Goal: Transaction & Acquisition: Purchase product/service

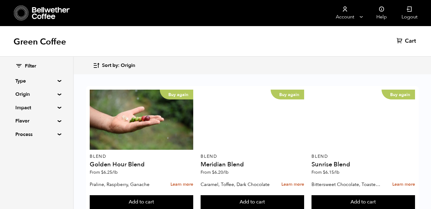
scroll to position [656, 0]
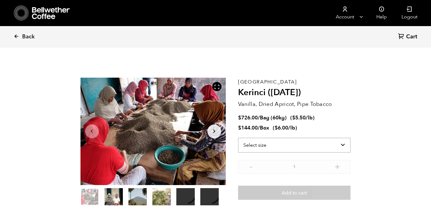
click at [263, 147] on select "Select size Bag (60kg) (132 lbs) Box (24 lbs)" at bounding box center [294, 145] width 113 height 15
click at [238, 138] on select "Select size Bag (60kg) (132 lbs) Box (24 lbs)" at bounding box center [294, 145] width 113 height 15
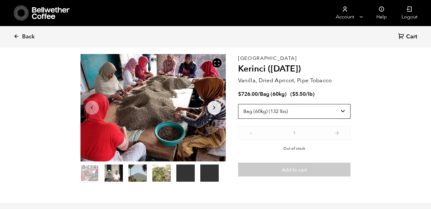
scroll to position [22, 0]
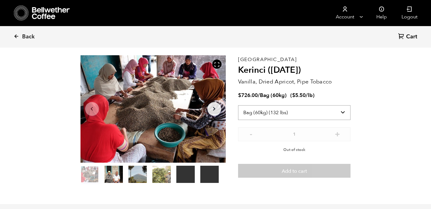
click at [317, 111] on select "Select size Bag (60kg) (132 lbs) Box (24 lbs)" at bounding box center [294, 112] width 113 height 15
select select "box"
click at [238, 105] on select "Select size Bag (60kg) (132 lbs) Box (24 lbs)" at bounding box center [294, 112] width 113 height 15
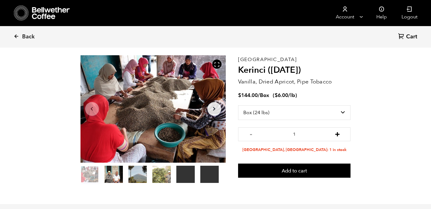
click at [341, 134] on button "+" at bounding box center [338, 134] width 8 height 6
click at [19, 37] on link "Back" at bounding box center [33, 36] width 38 height 21
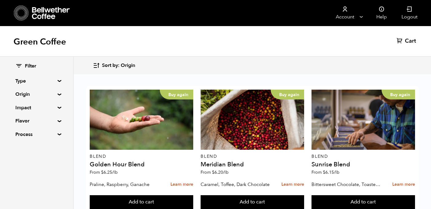
scroll to position [656, 0]
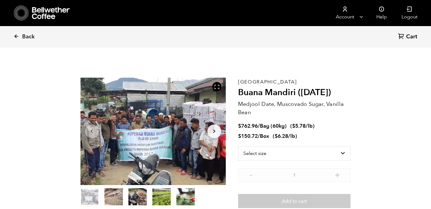
scroll to position [267, 263]
click at [305, 156] on select "Select size Bag (60kg) (132 lbs) Box (24 lbs)" at bounding box center [294, 153] width 113 height 15
click at [21, 36] on link "Back" at bounding box center [33, 36] width 38 height 21
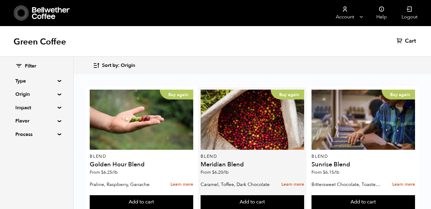
scroll to position [656, 0]
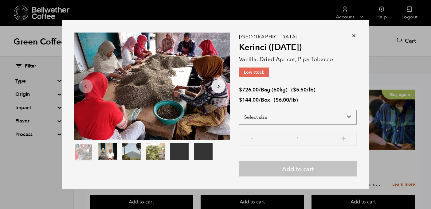
click at [280, 110] on select "Select size Bag (60kg) (132 lbs) Box (24 lbs)" at bounding box center [298, 117] width 118 height 15
click at [239, 110] on select "Select size Bag (60kg) (132 lbs) Box (24 lbs)" at bounding box center [298, 117] width 118 height 15
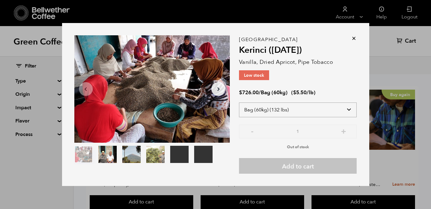
click at [291, 111] on select "Select size Bag (60kg) (132 lbs) Box (24 lbs)" at bounding box center [298, 110] width 118 height 15
select select "box"
click at [239, 103] on select "Select size Bag (60kg) (132 lbs) Box (24 lbs)" at bounding box center [298, 110] width 118 height 15
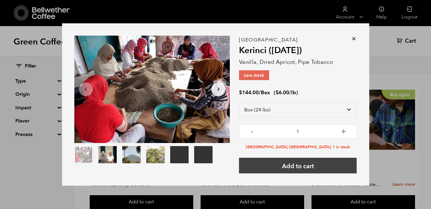
click at [311, 169] on button "Add to cart" at bounding box center [298, 166] width 118 height 16
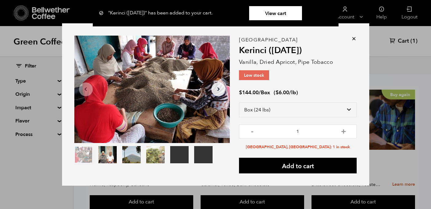
click at [354, 39] on icon at bounding box center [354, 39] width 6 height 6
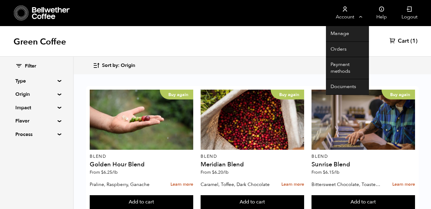
click at [355, 18] on link "Account" at bounding box center [345, 13] width 38 height 26
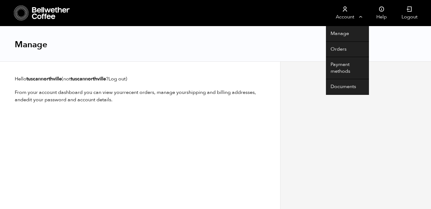
click at [349, 20] on link "Account" at bounding box center [345, 13] width 38 height 26
click at [338, 46] on link "Orders" at bounding box center [347, 50] width 43 height 16
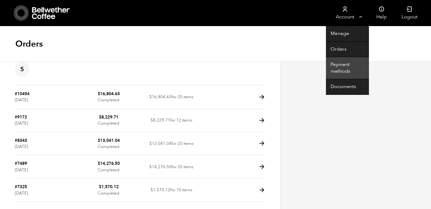
scroll to position [8, 0]
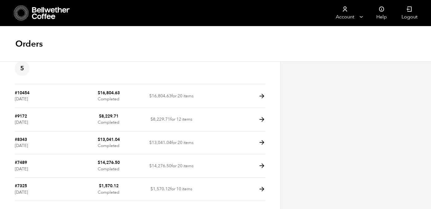
click at [139, 52] on div "Orders" at bounding box center [215, 43] width 431 height 35
click at [37, 12] on icon at bounding box center [51, 13] width 38 height 12
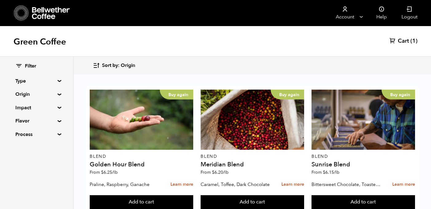
click at [400, 43] on span "Cart" at bounding box center [403, 41] width 11 height 7
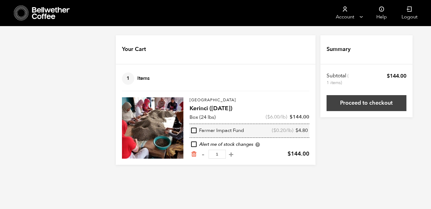
click at [363, 105] on link "Proceed to checkout" at bounding box center [367, 103] width 80 height 16
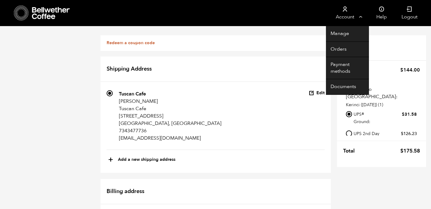
click at [344, 15] on link "Account" at bounding box center [345, 13] width 38 height 26
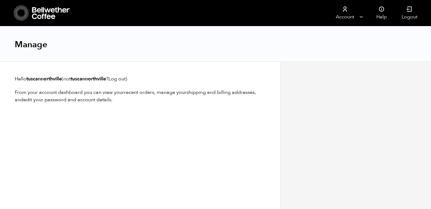
click at [52, 15] on icon at bounding box center [51, 13] width 38 height 12
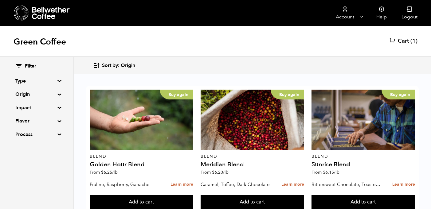
click at [404, 42] on span "Cart" at bounding box center [403, 41] width 11 height 7
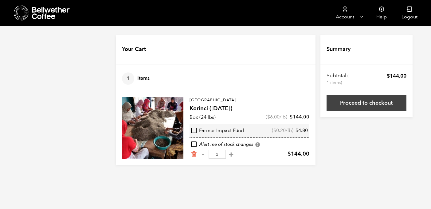
click at [369, 106] on link "Proceed to checkout" at bounding box center [367, 103] width 80 height 16
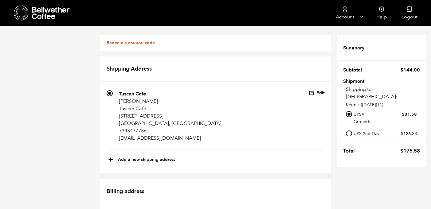
scroll to position [354, 0]
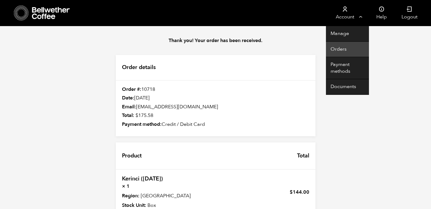
click at [341, 45] on link "Orders" at bounding box center [347, 50] width 43 height 16
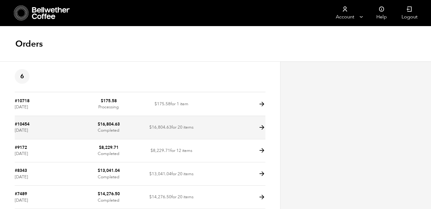
click at [156, 135] on td "$ 16,804.63 for 20 items" at bounding box center [171, 127] width 63 height 23
click at [262, 128] on icon at bounding box center [262, 127] width 7 height 7
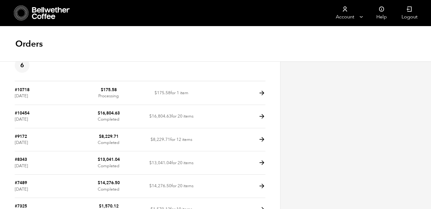
scroll to position [12, 0]
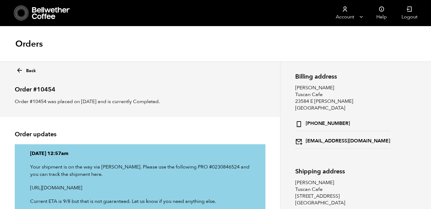
click at [30, 73] on link "Back" at bounding box center [26, 69] width 20 height 9
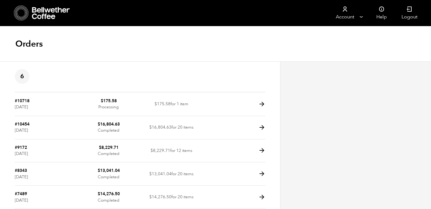
click at [26, 42] on h1 "Orders" at bounding box center [28, 43] width 27 height 11
click at [38, 18] on icon at bounding box center [51, 13] width 38 height 12
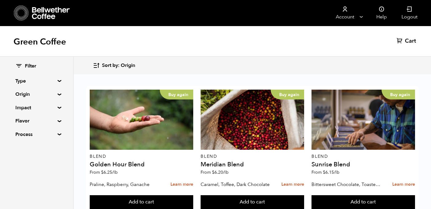
scroll to position [266, 0]
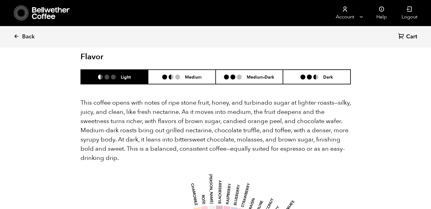
scroll to position [353, 0]
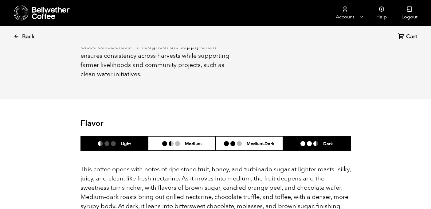
click at [318, 136] on li "Dark" at bounding box center [317, 143] width 68 height 14
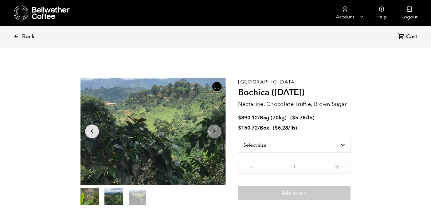
scroll to position [1, 0]
